Goal: Information Seeking & Learning: Learn about a topic

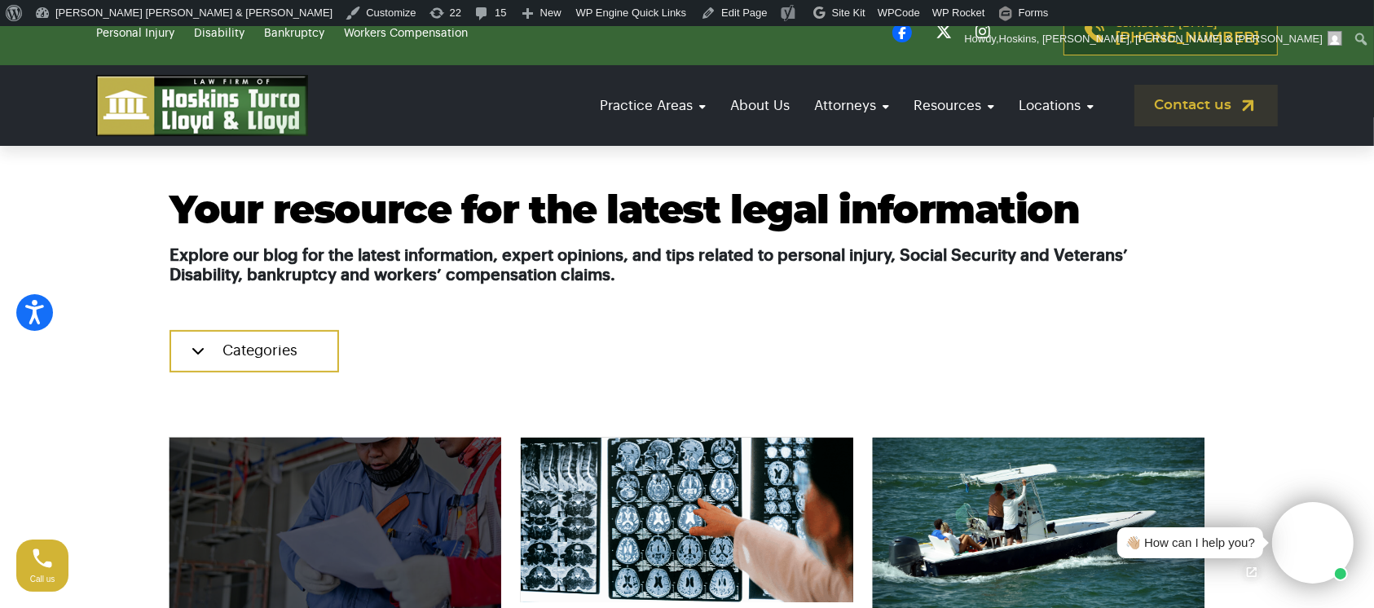
scroll to position [418, 0]
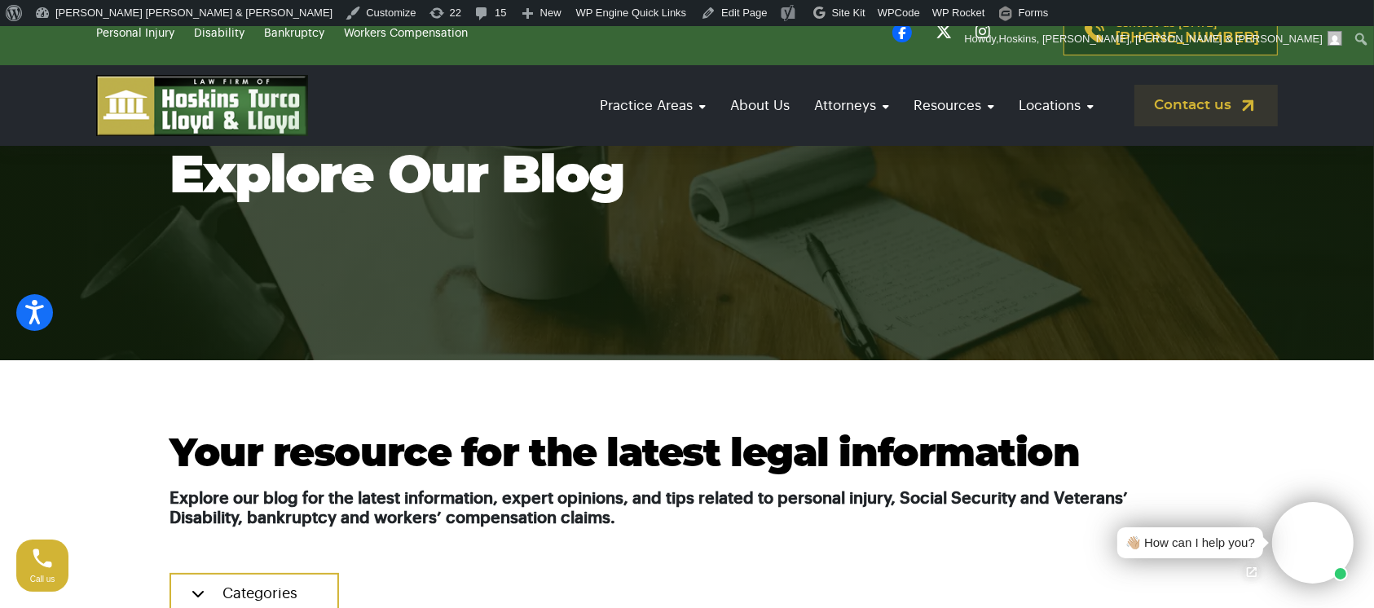
scroll to position [177, 0]
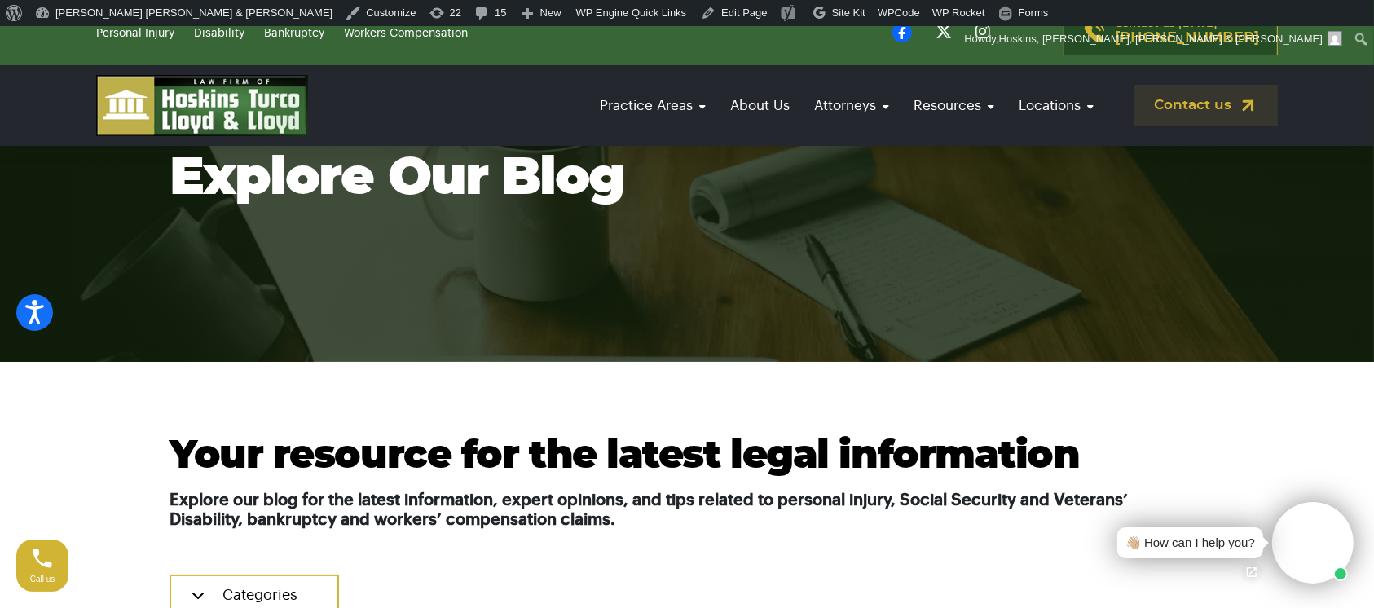
click at [149, 102] on img at bounding box center [202, 105] width 212 height 61
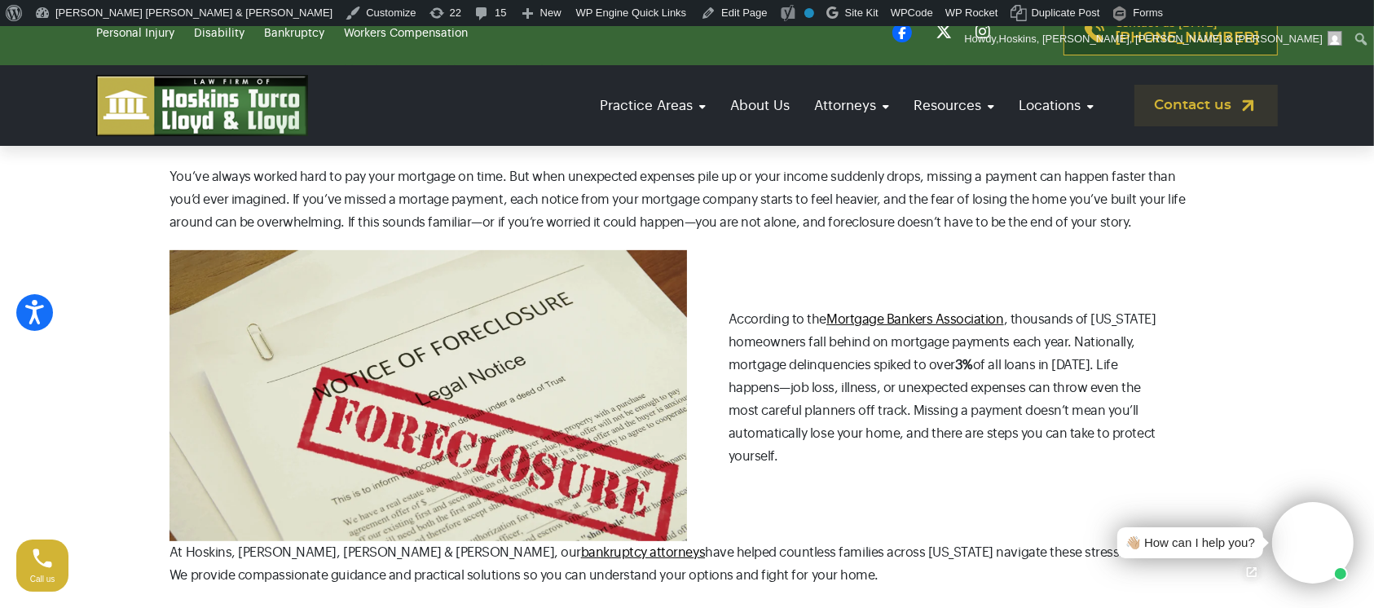
scroll to position [382, 0]
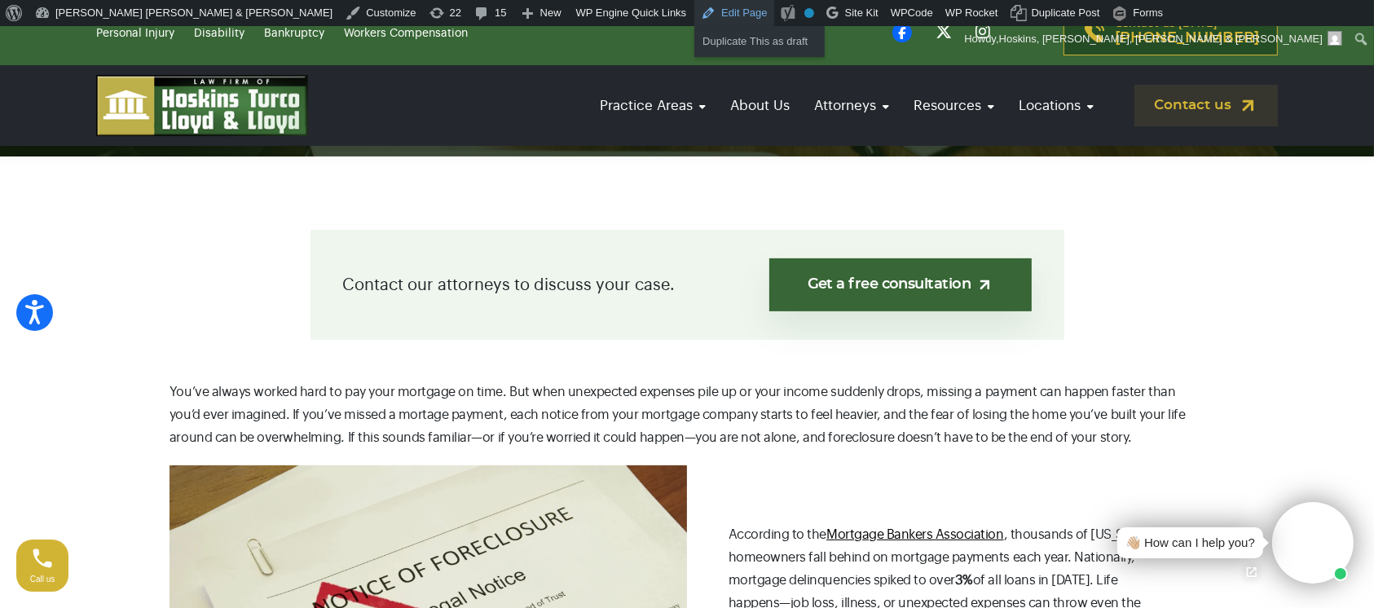
click at [694, 2] on link "Edit Page" at bounding box center [733, 13] width 79 height 26
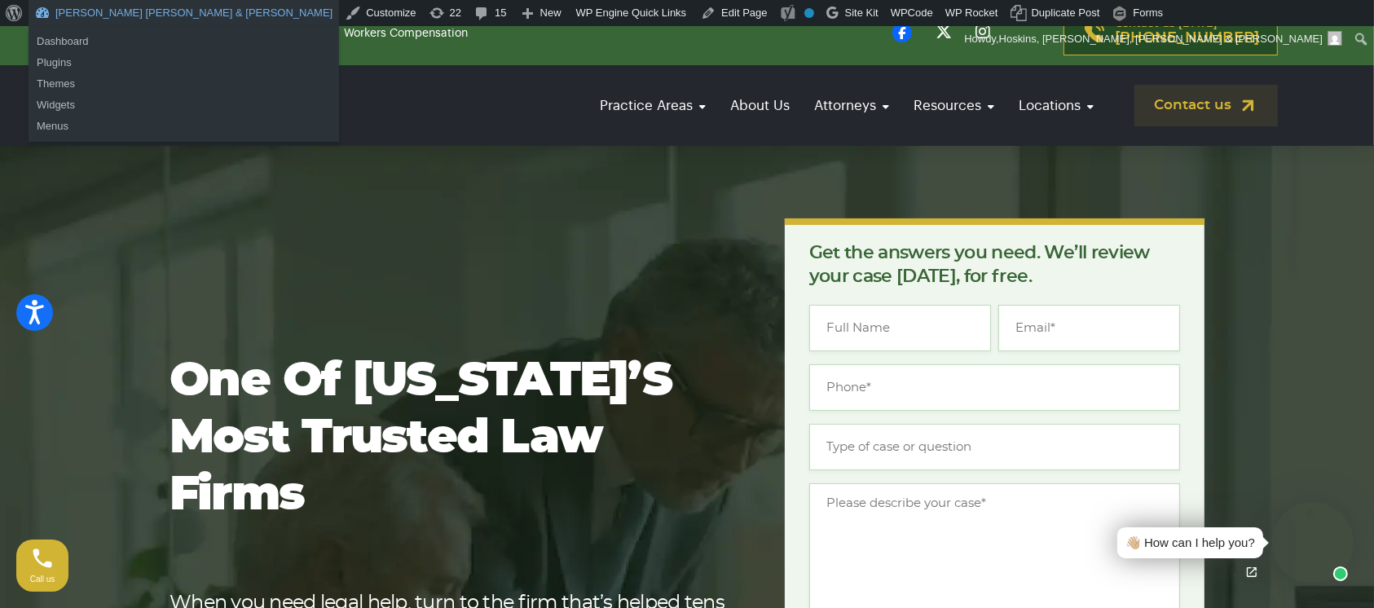
click at [66, 15] on link "[PERSON_NAME] [PERSON_NAME] & [PERSON_NAME]" at bounding box center [184, 13] width 310 height 26
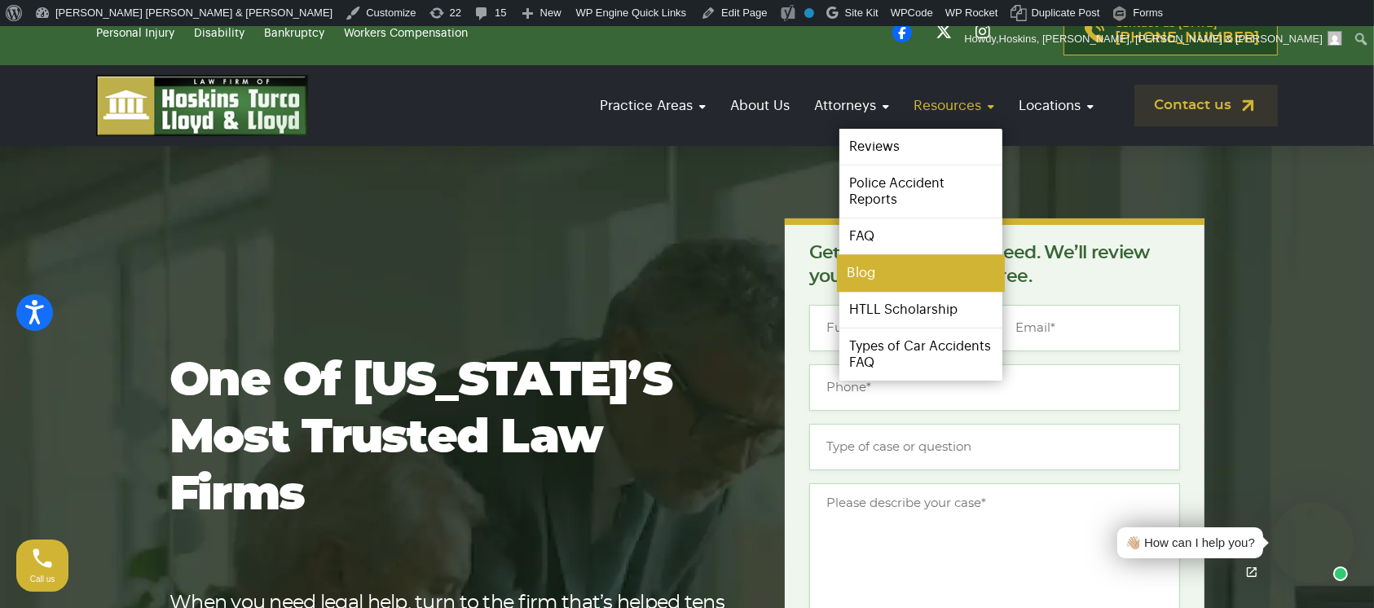
click at [956, 270] on link "Blog" at bounding box center [921, 273] width 168 height 37
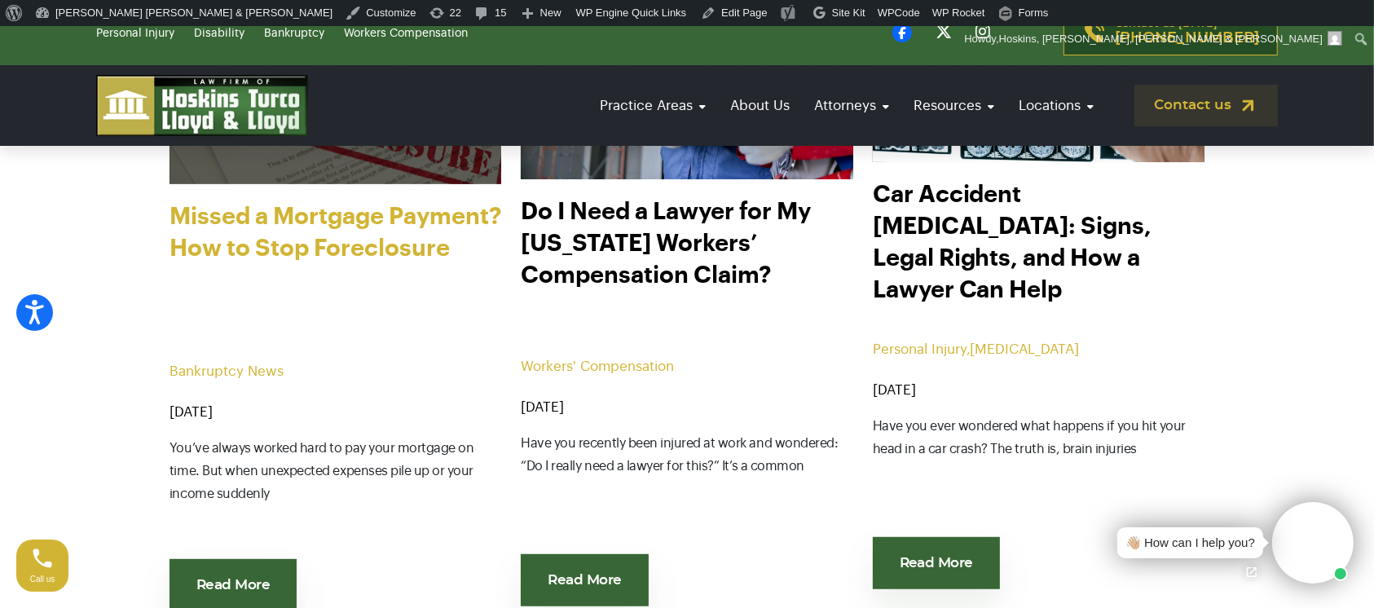
scroll to position [862, 0]
click at [253, 218] on link "Missed a Mortgage Payment? How to Stop Foreclosure" at bounding box center [335, 273] width 332 height 147
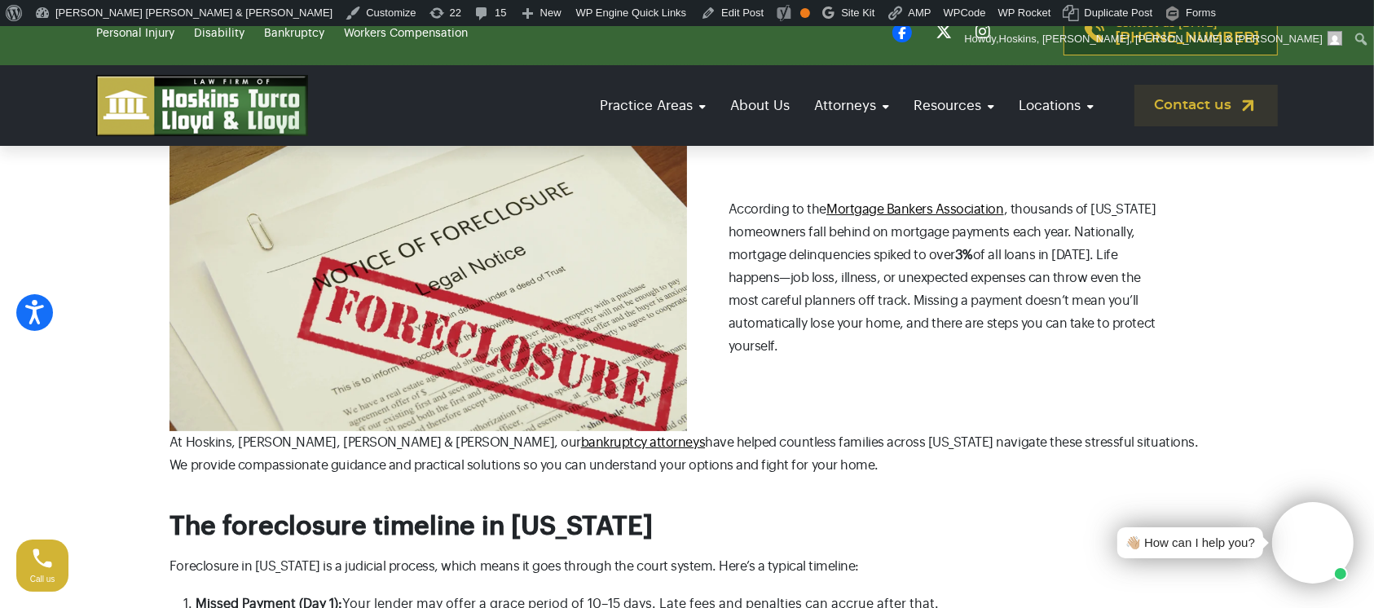
scroll to position [279, 0]
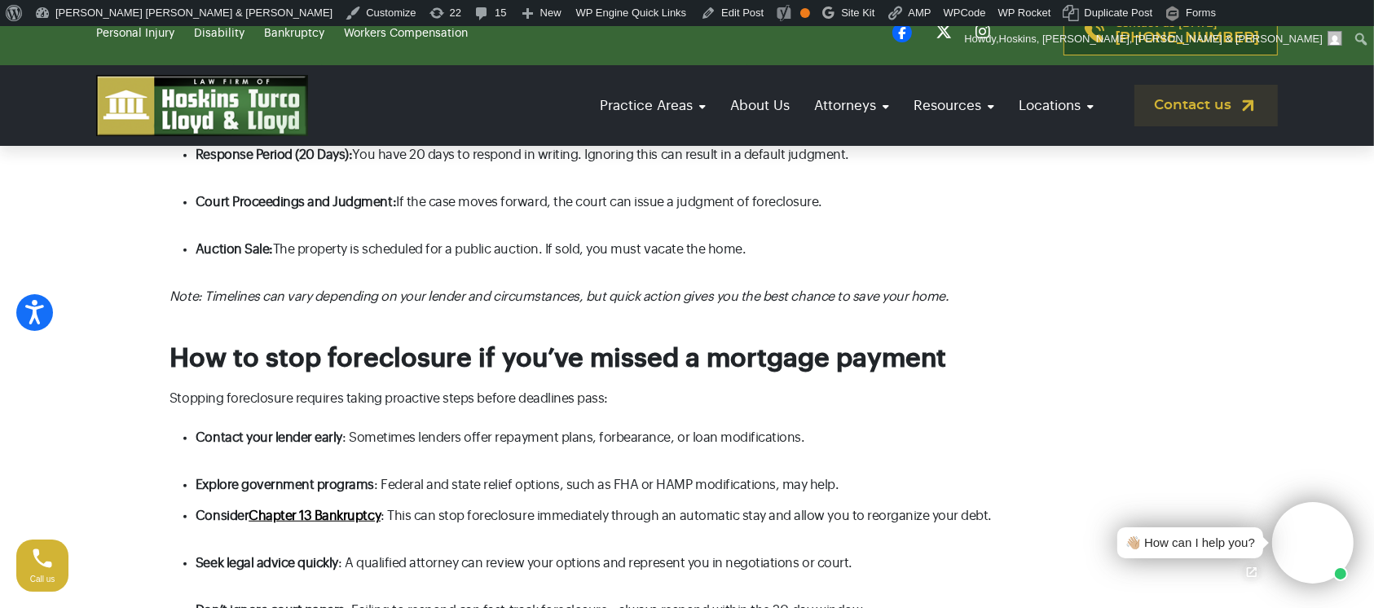
scroll to position [997, 0]
